Goal: Navigation & Orientation: Find specific page/section

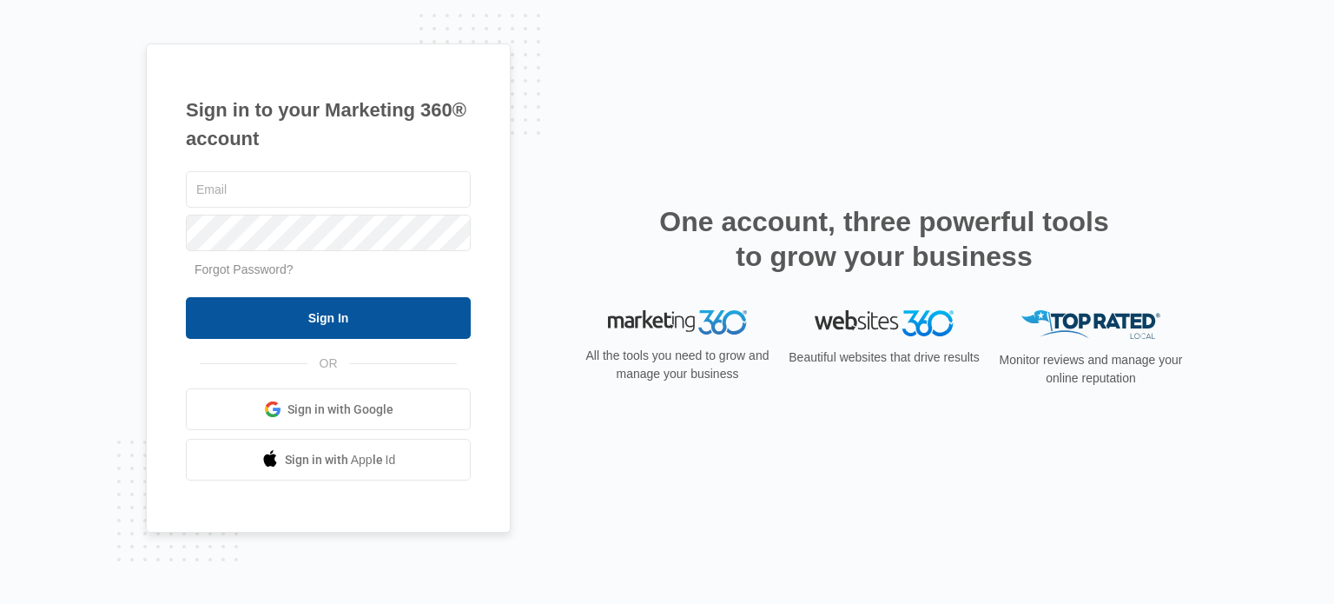
type input "[EMAIL_ADDRESS][DOMAIN_NAME]"
click at [274, 327] on input "Sign In" at bounding box center [328, 318] width 285 height 42
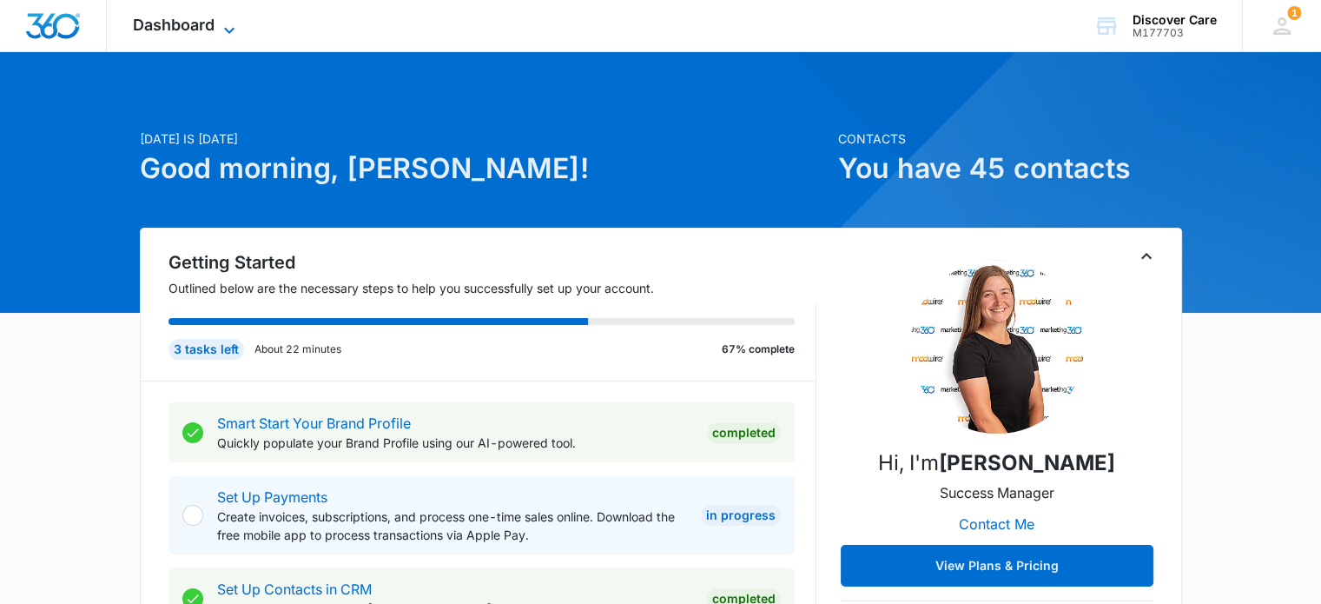
click at [226, 25] on icon at bounding box center [229, 30] width 21 height 21
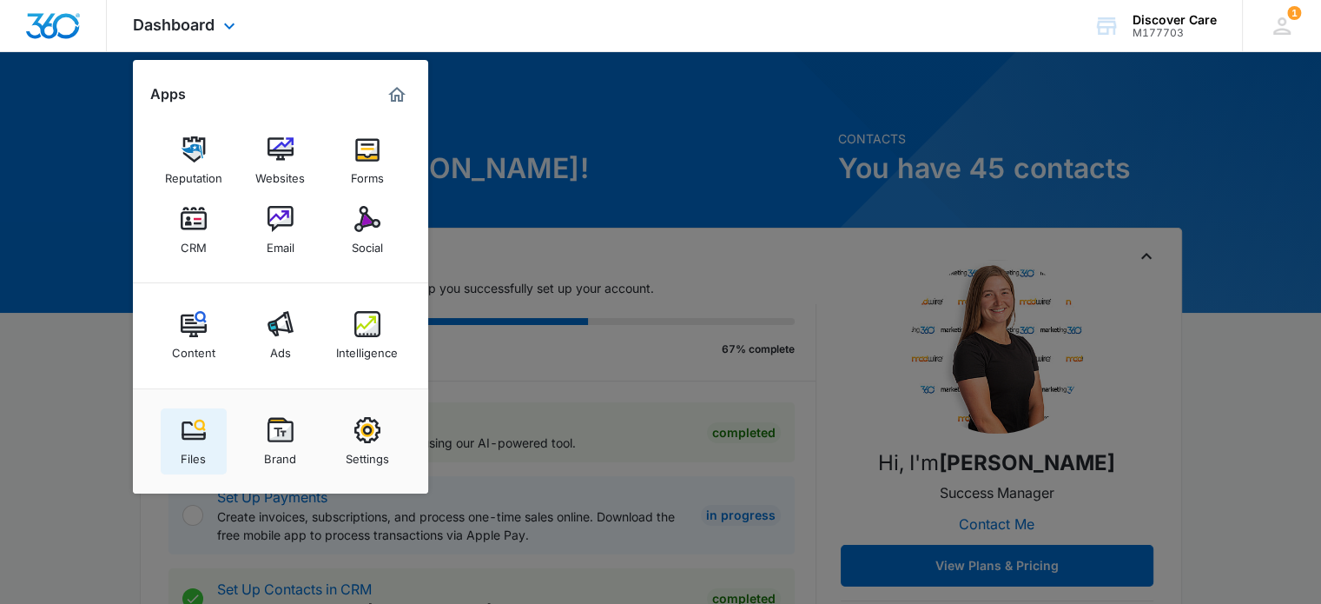
click at [187, 433] on img at bounding box center [194, 430] width 26 height 26
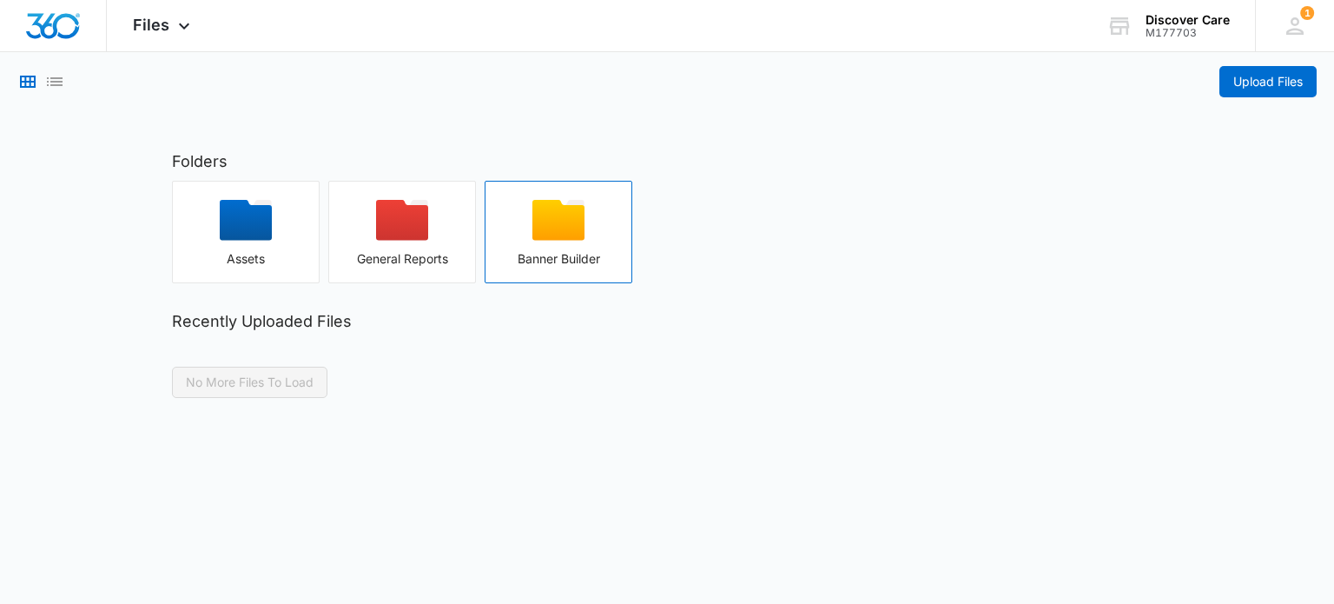
click at [571, 232] on icon "button" at bounding box center [558, 220] width 52 height 41
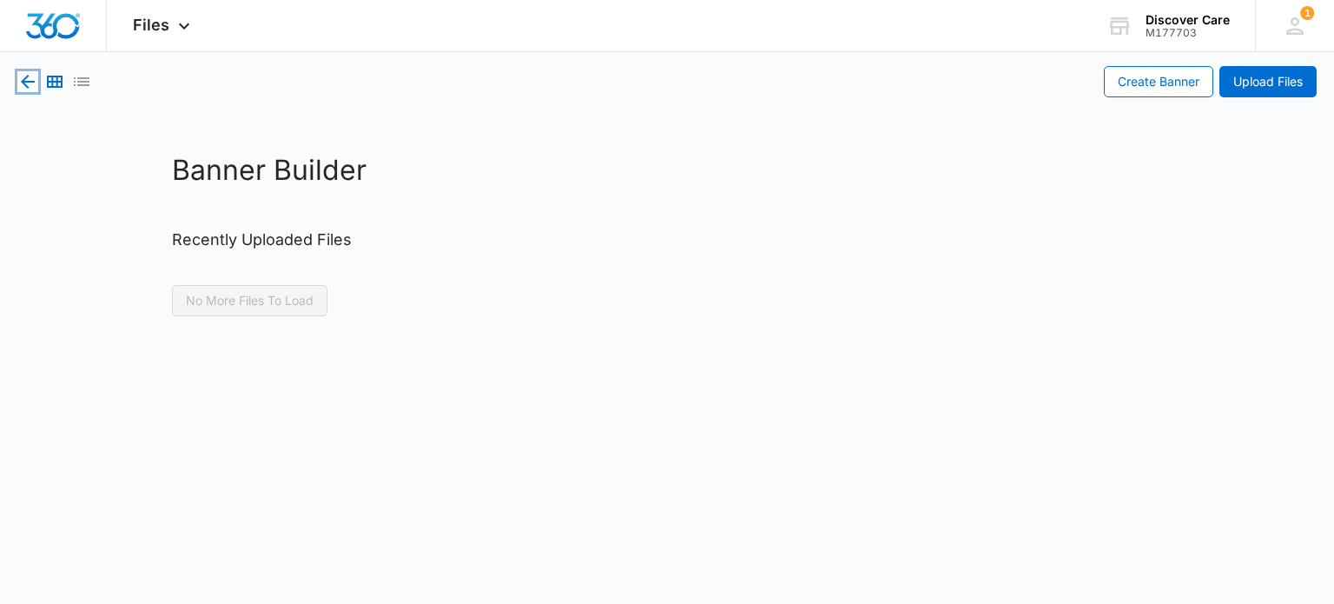
click at [21, 79] on icon "button" at bounding box center [27, 81] width 21 height 21
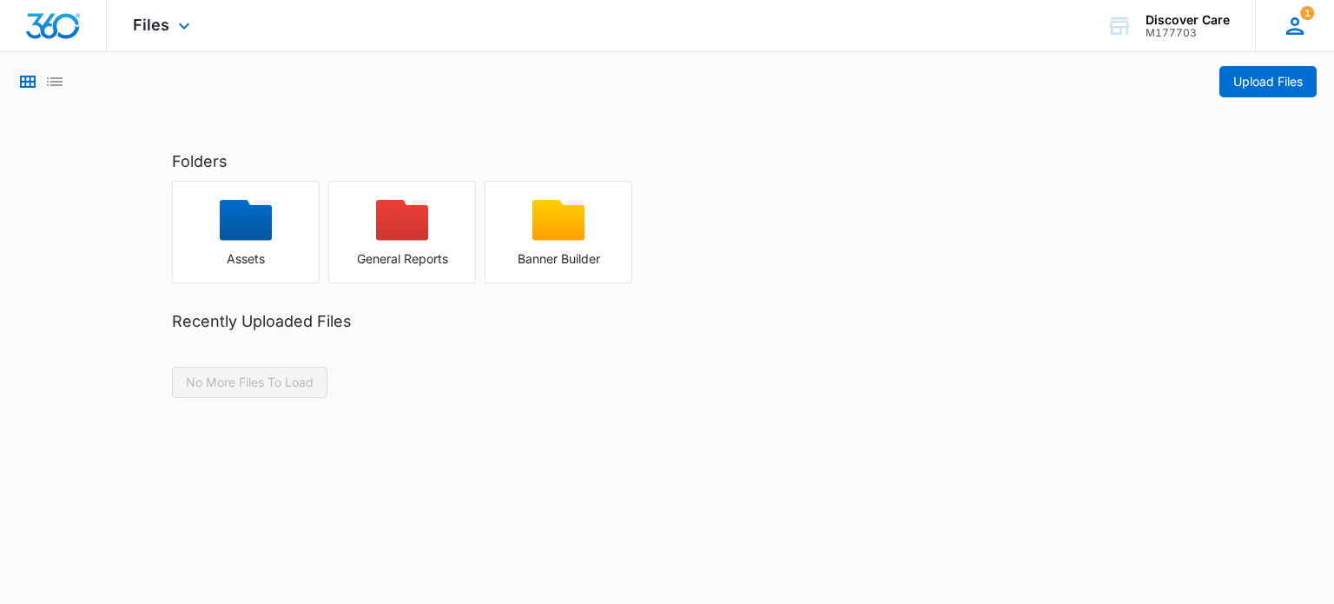
click at [1304, 23] on icon at bounding box center [1295, 26] width 26 height 26
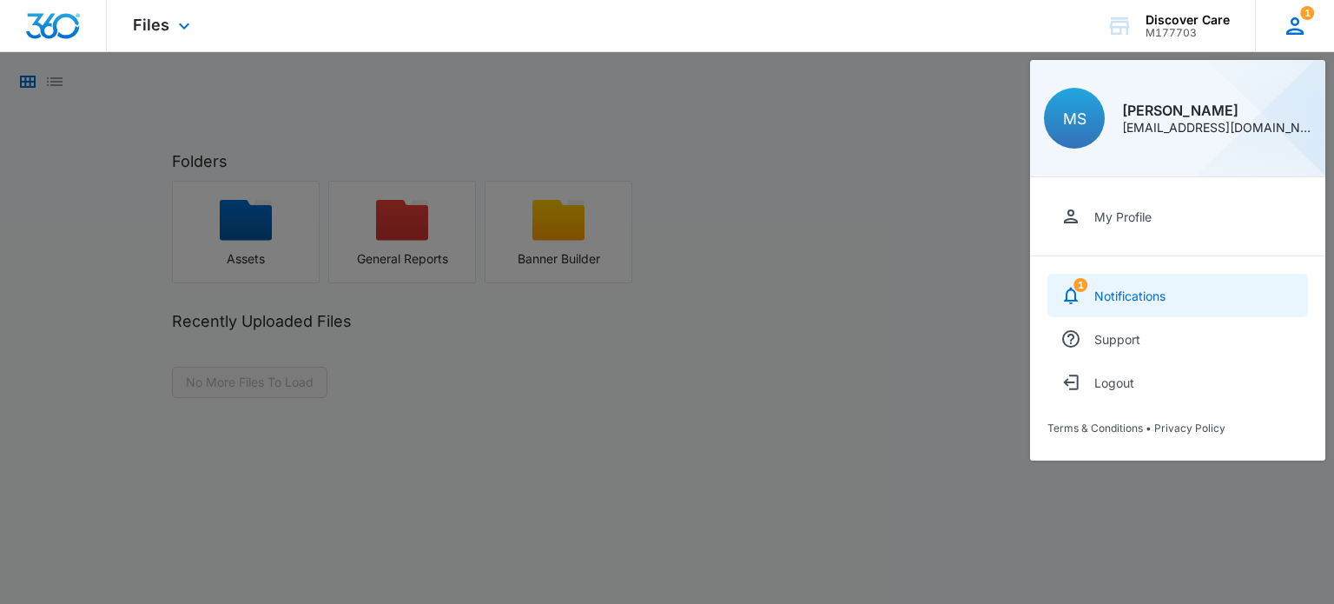
click at [1133, 288] on div "Notifications" at bounding box center [1129, 295] width 71 height 15
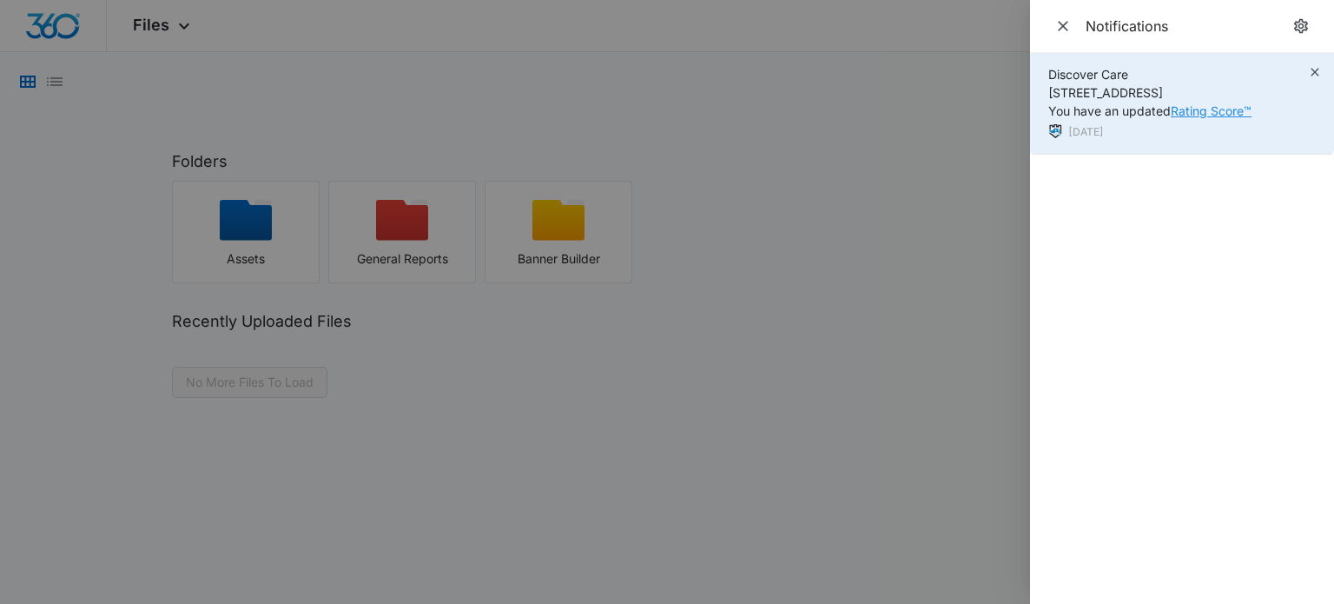
click at [1172, 104] on link "Rating Score™" at bounding box center [1211, 110] width 81 height 15
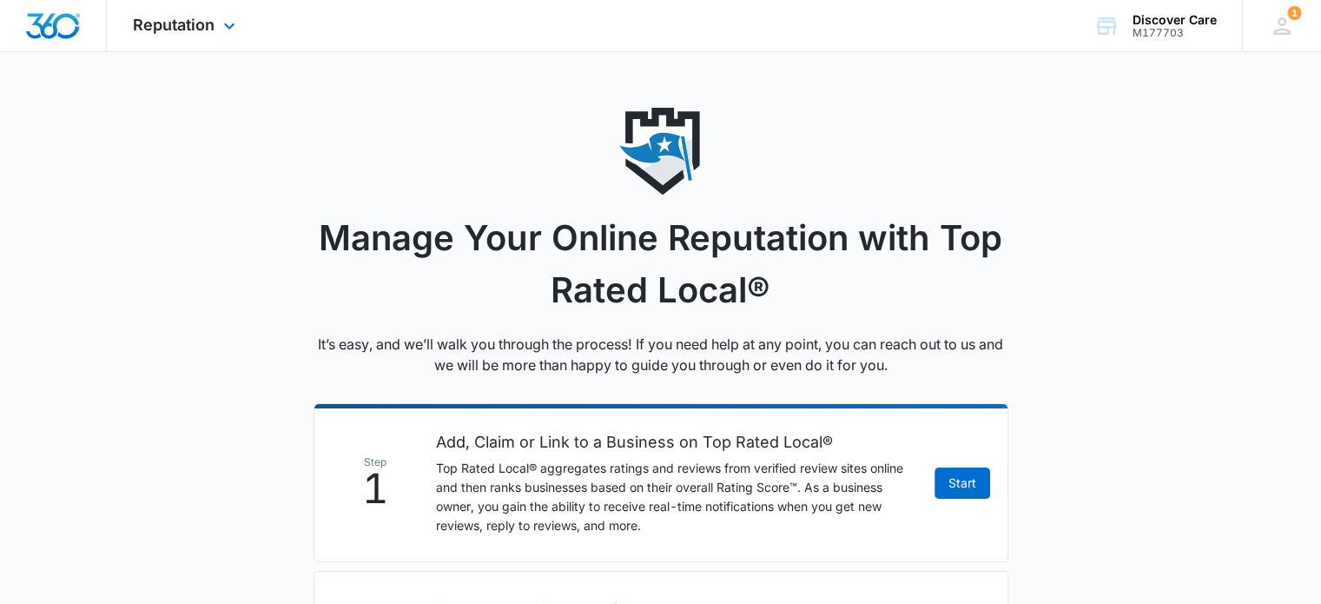
click at [49, 25] on img "Dashboard" at bounding box center [53, 26] width 56 height 26
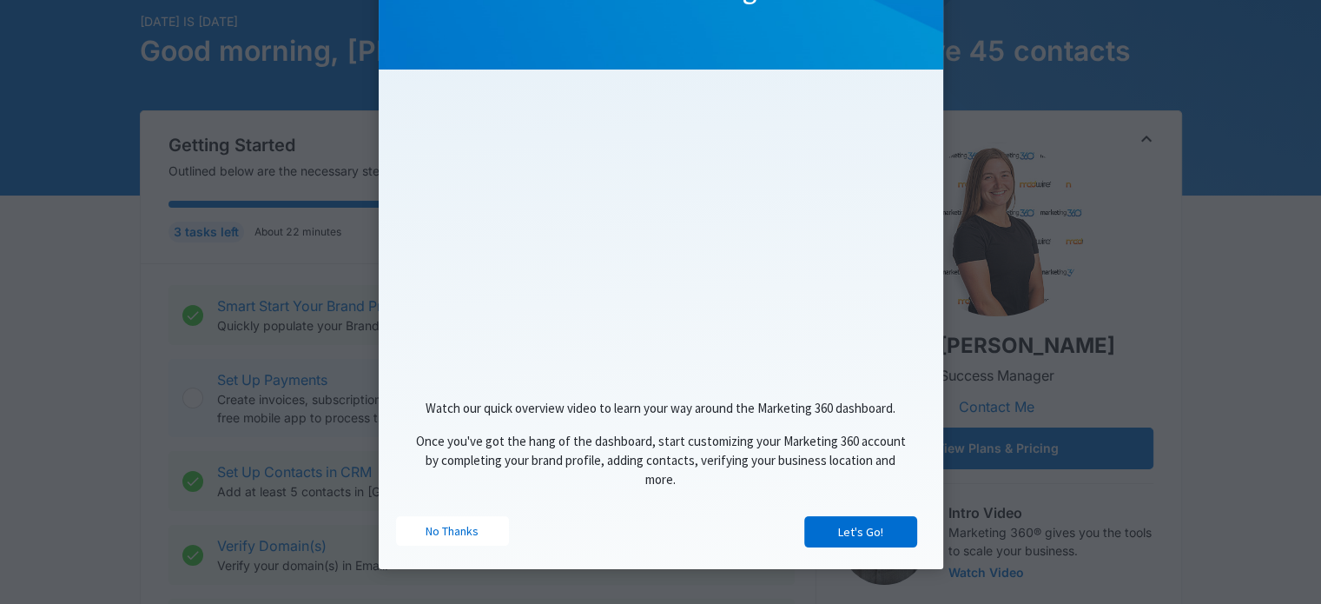
scroll to position [261, 0]
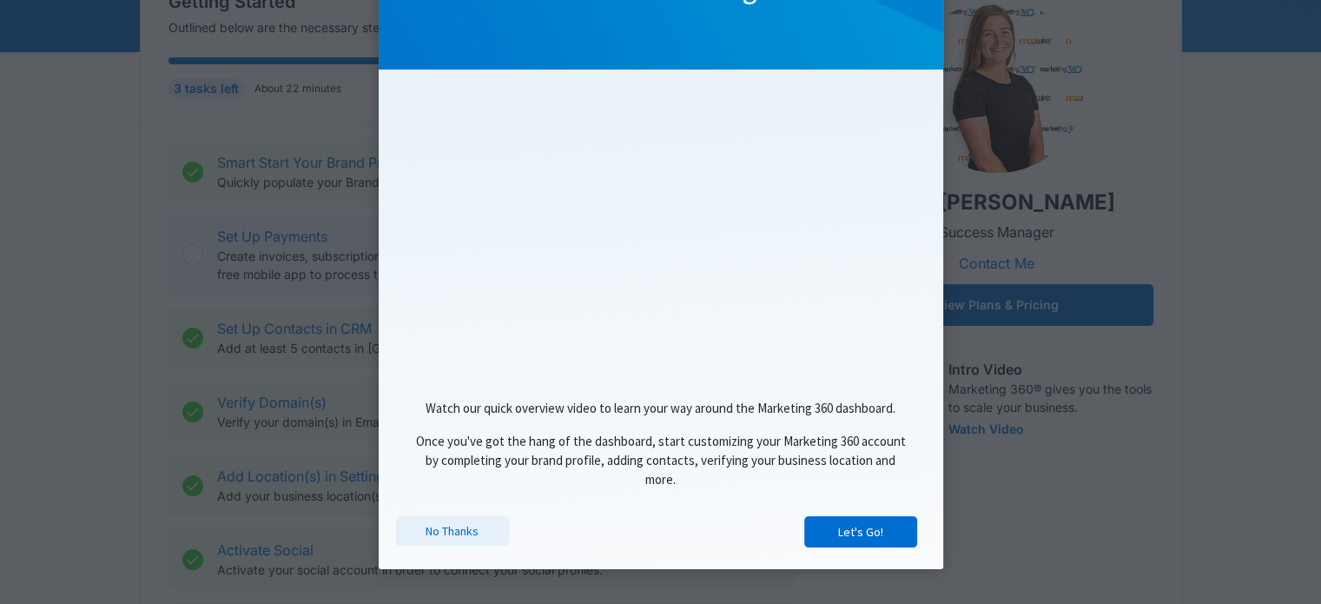
click at [417, 527] on link "No Thanks" at bounding box center [452, 531] width 113 height 30
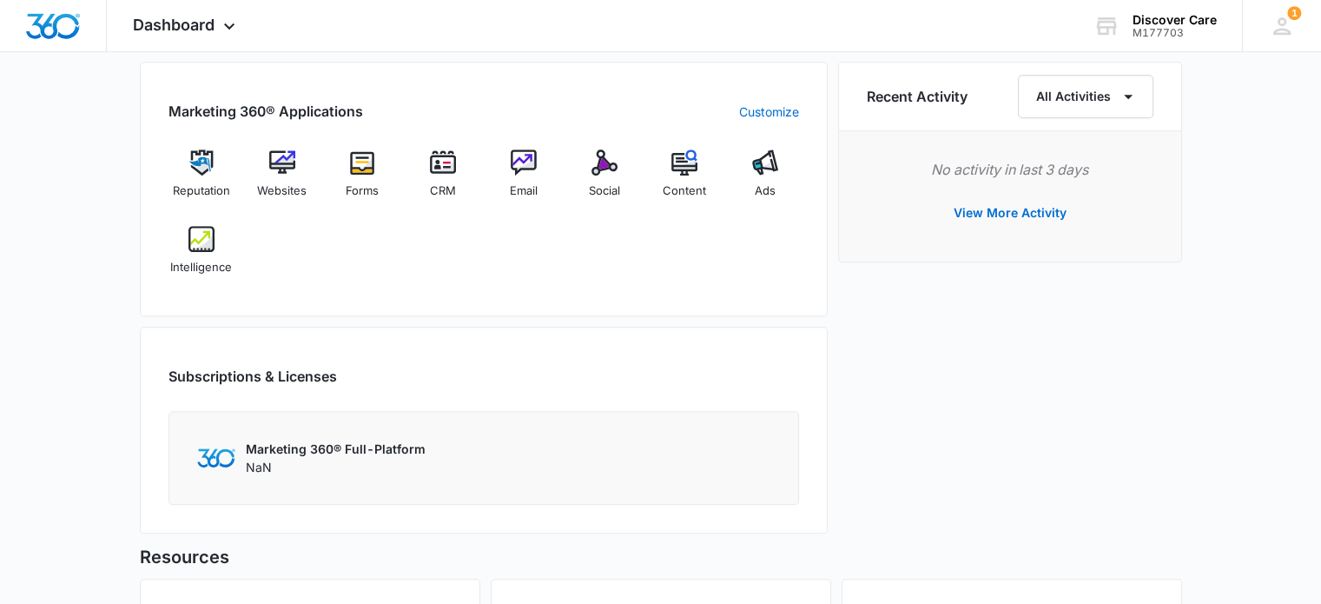
scroll to position [1068, 0]
click at [684, 194] on span "Content" at bounding box center [684, 192] width 43 height 17
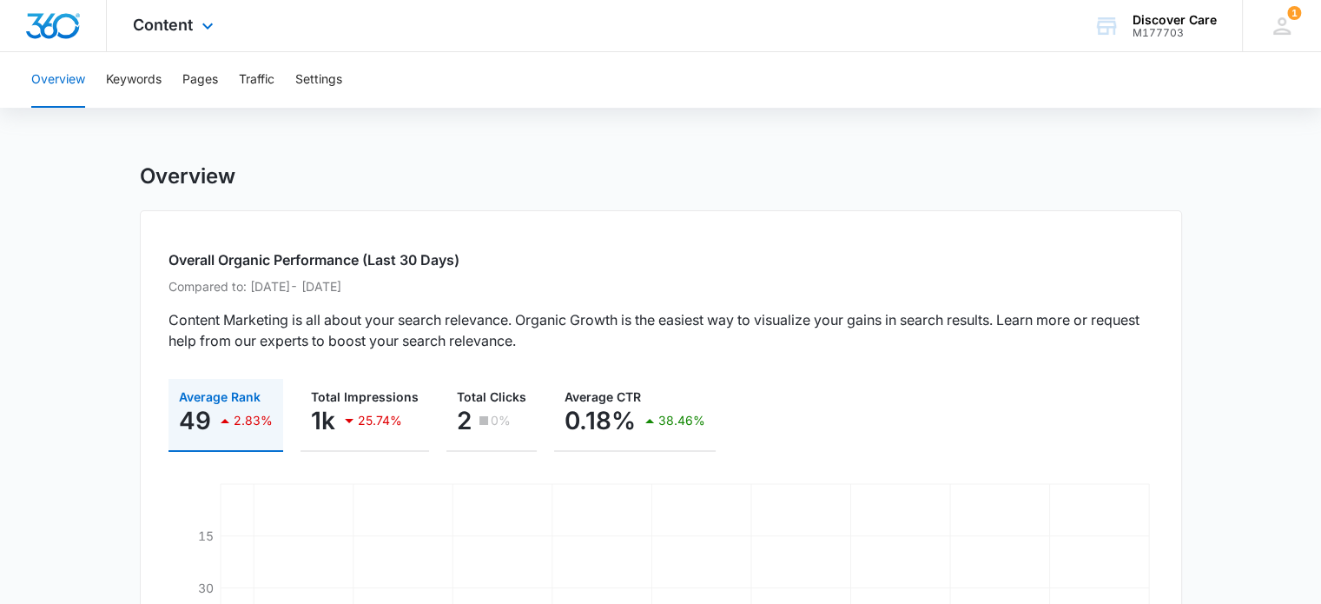
click at [63, 29] on img "Dashboard" at bounding box center [53, 26] width 56 height 26
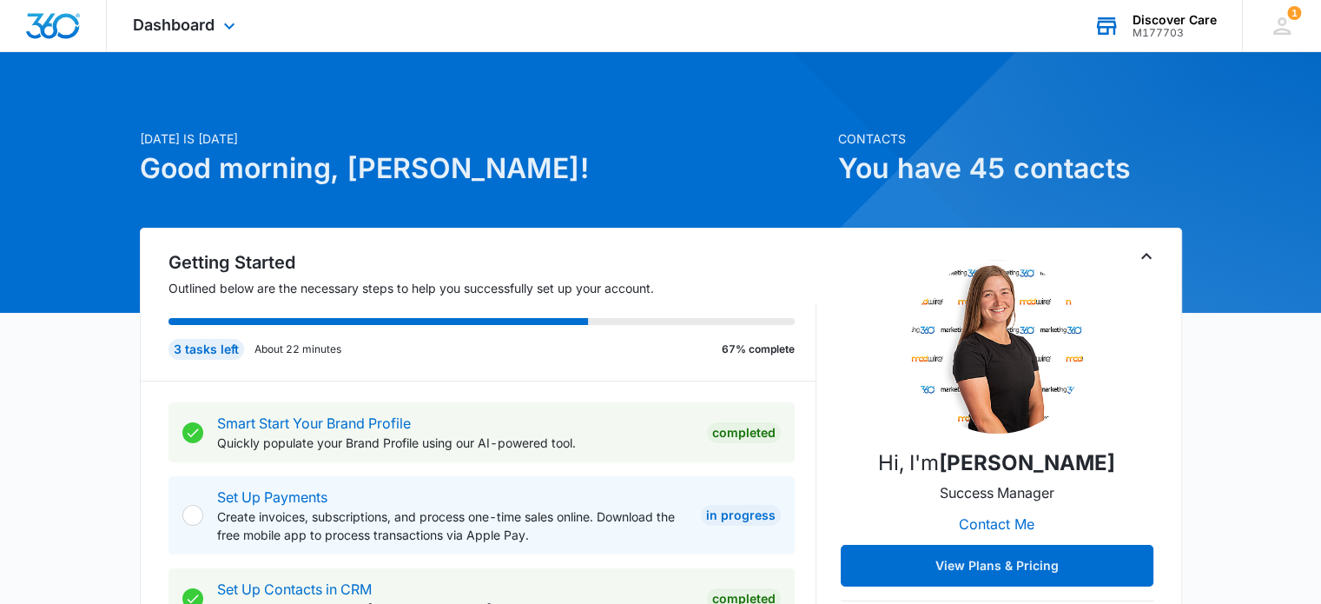
click at [1080, 25] on div "Discover Care M177703 Your Accounts View All" at bounding box center [1154, 25] width 175 height 51
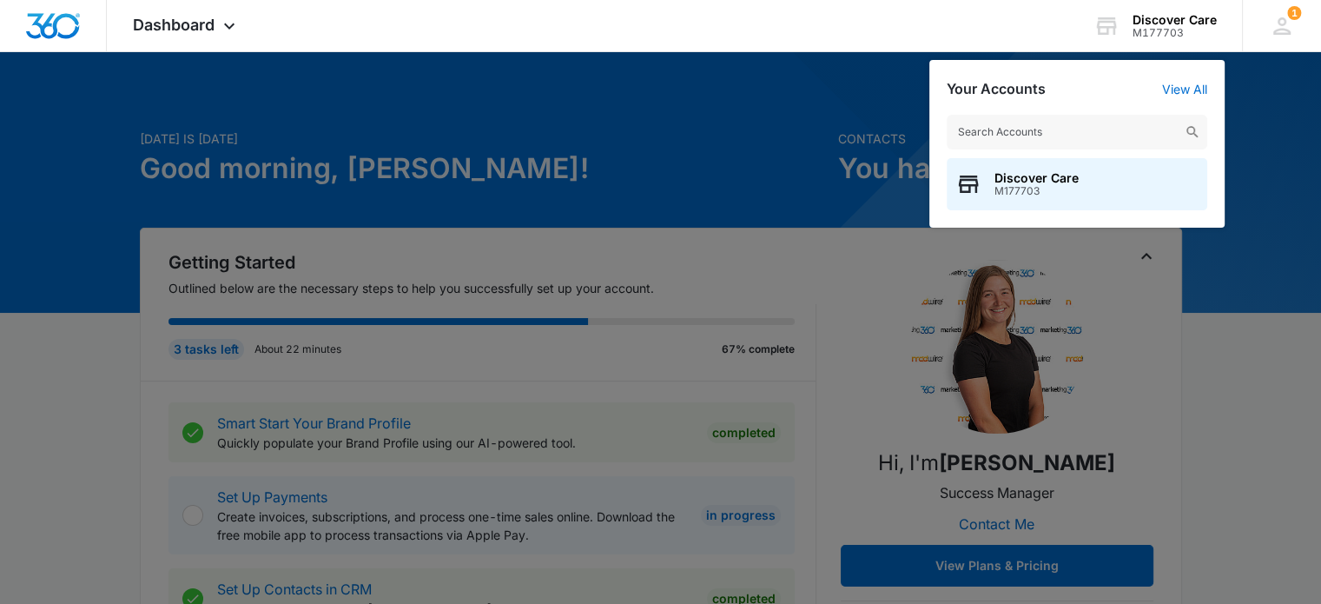
click at [474, 96] on div at bounding box center [660, 302] width 1321 height 604
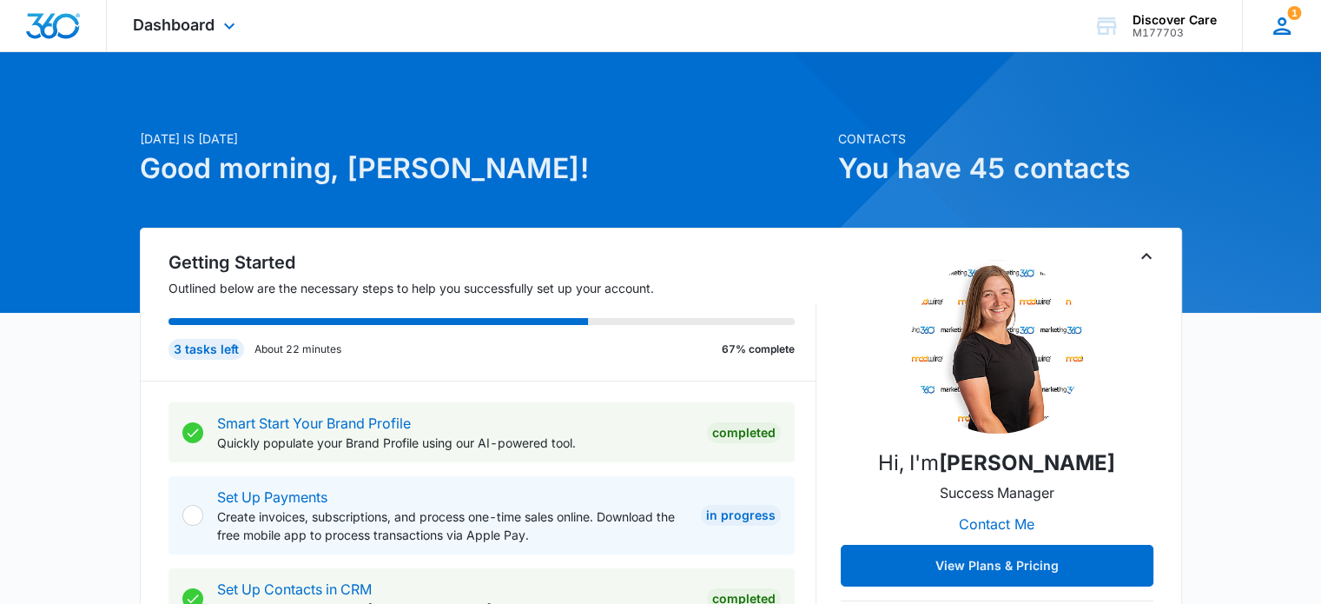
click at [1292, 12] on span "1" at bounding box center [1294, 13] width 14 height 14
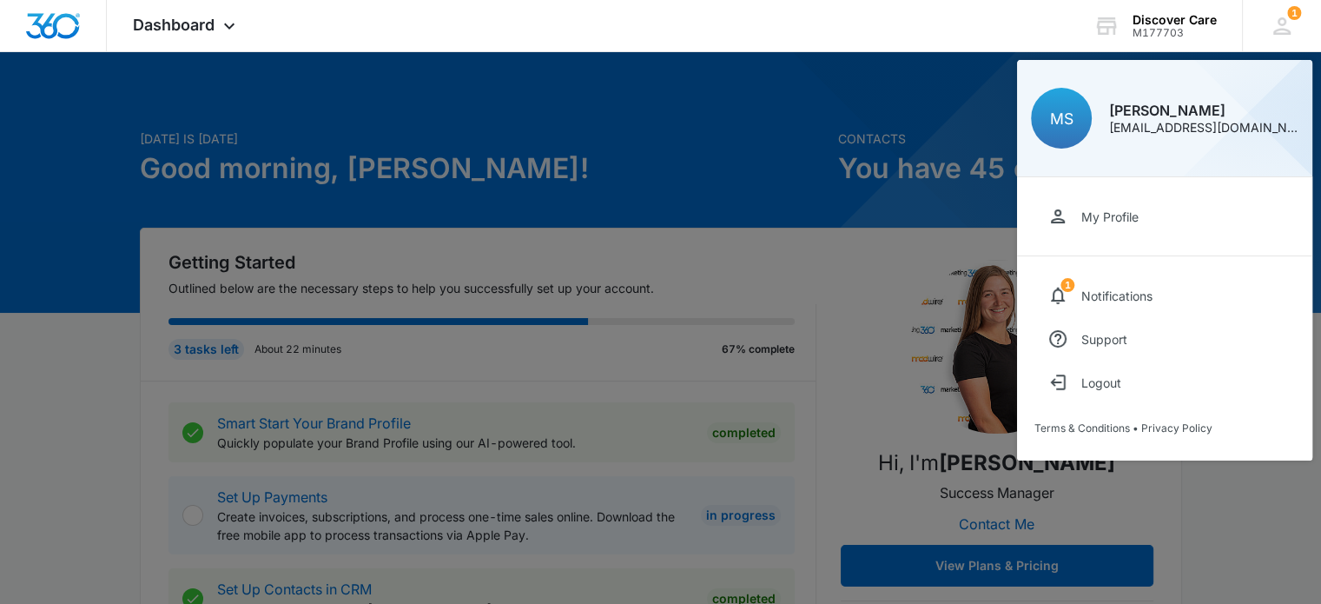
click at [448, 91] on div at bounding box center [660, 302] width 1321 height 604
